Goal: Task Accomplishment & Management: Use online tool/utility

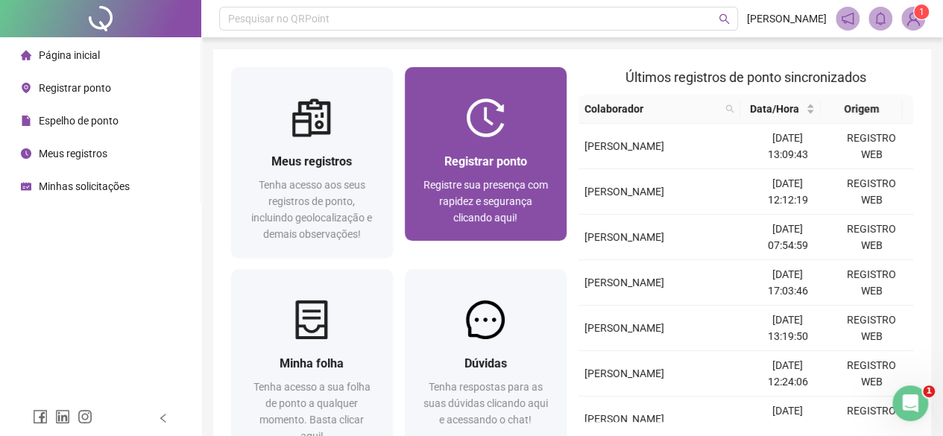
click at [480, 164] on span "Registrar ponto" at bounding box center [485, 161] width 83 height 14
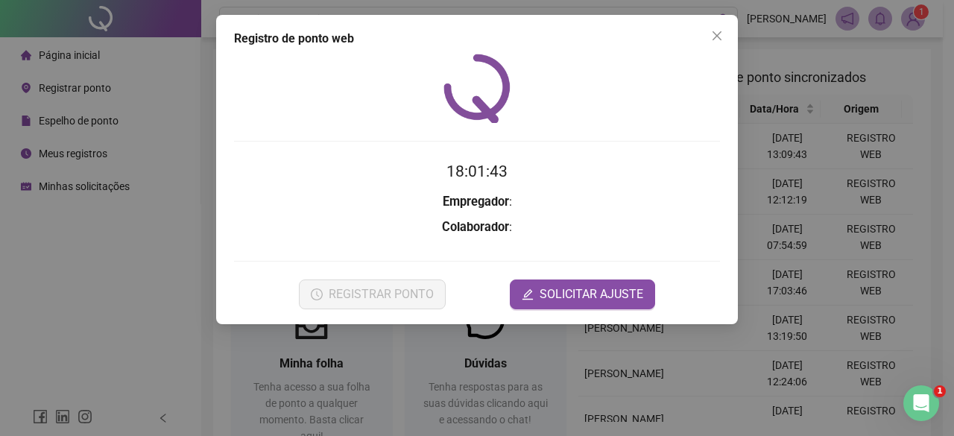
click at [540, 116] on div at bounding box center [477, 88] width 486 height 69
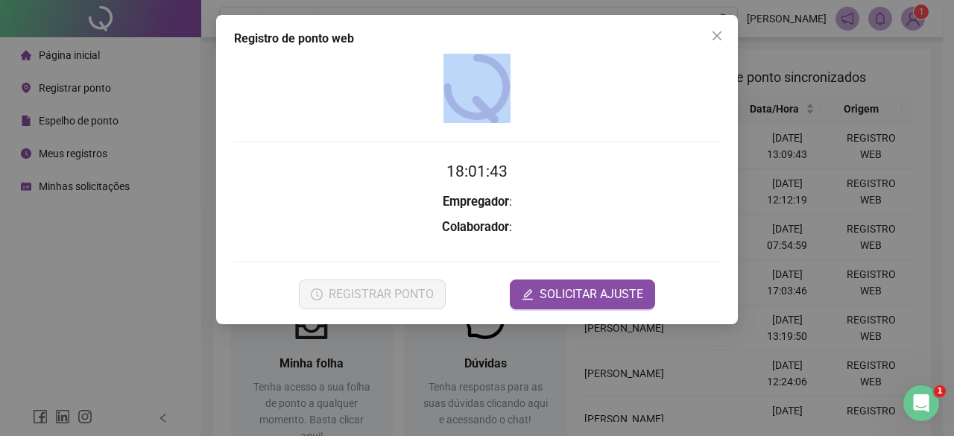
click at [540, 117] on div at bounding box center [477, 88] width 486 height 69
click at [541, 117] on div at bounding box center [477, 88] width 486 height 69
click at [647, 104] on div at bounding box center [477, 88] width 486 height 69
click at [707, 33] on span "Close" at bounding box center [717, 36] width 24 height 12
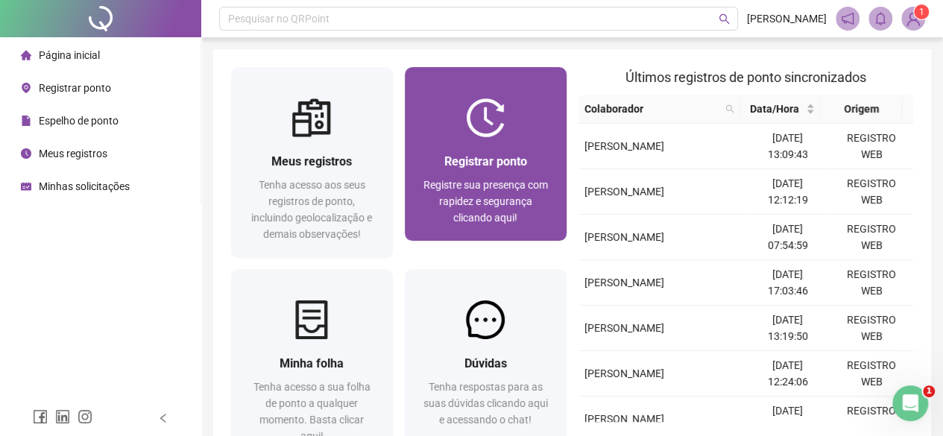
click at [515, 130] on div at bounding box center [486, 117] width 162 height 39
click at [488, 140] on div "Registrar ponto Registre sua presença com rapidez e segurança clicando aqui!" at bounding box center [486, 189] width 162 height 104
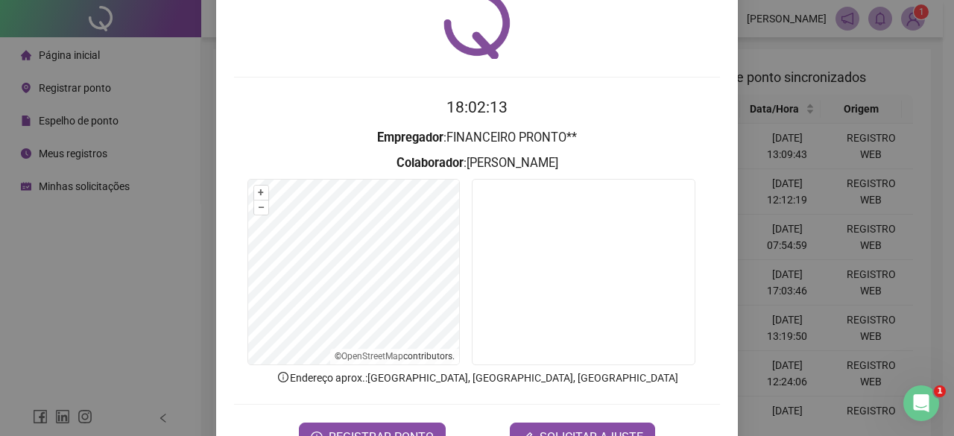
scroll to position [112, 0]
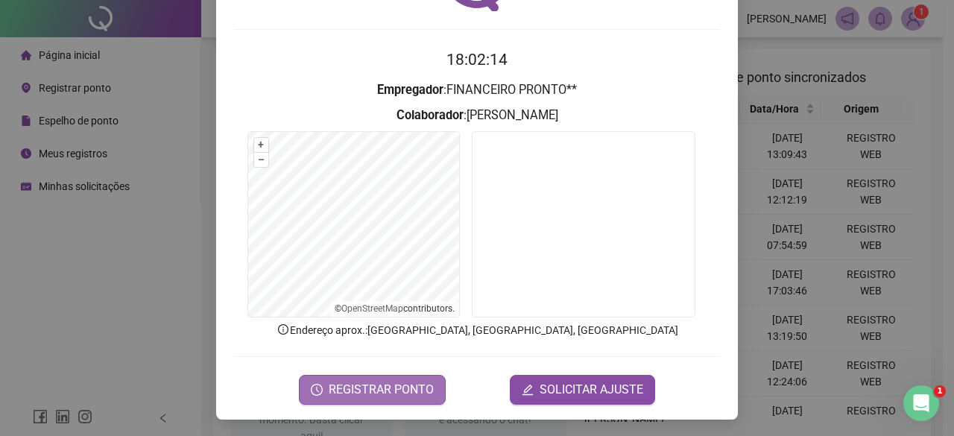
click at [370, 385] on span "REGISTRAR PONTO" at bounding box center [381, 390] width 105 height 18
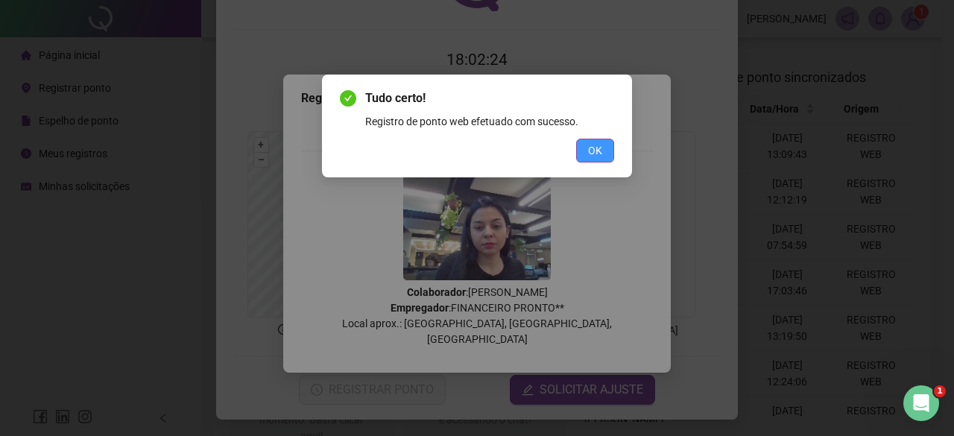
click at [599, 152] on span "OK" at bounding box center [595, 150] width 14 height 16
